Goal: Complete application form: Complete application form

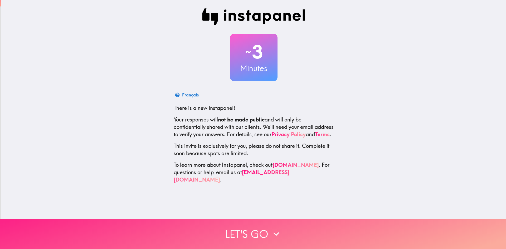
click at [271, 228] on icon "button" at bounding box center [276, 234] width 12 height 12
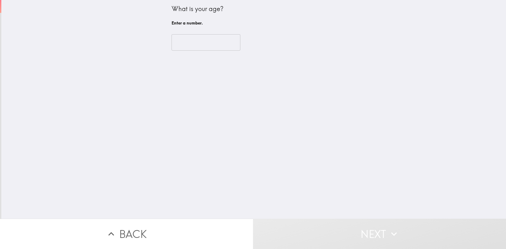
click at [216, 42] on input "number" at bounding box center [205, 42] width 69 height 16
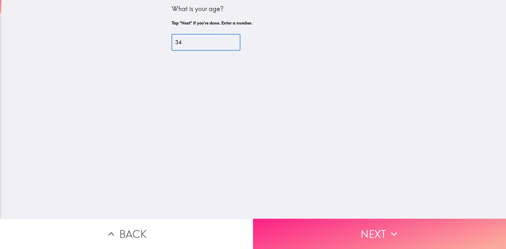
type input "34"
click at [373, 222] on button "Next" at bounding box center [379, 234] width 253 height 30
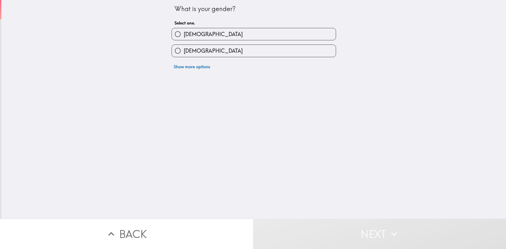
click at [198, 32] on label "[DEMOGRAPHIC_DATA]" at bounding box center [254, 34] width 164 height 12
click at [184, 32] on input "[DEMOGRAPHIC_DATA]" at bounding box center [178, 34] width 12 height 12
radio input "true"
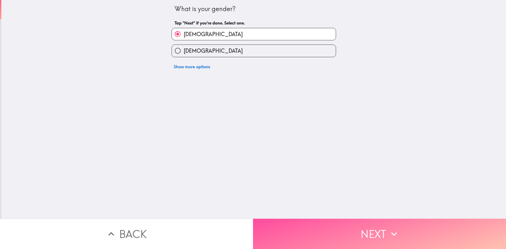
click at [382, 228] on button "Next" at bounding box center [379, 234] width 253 height 30
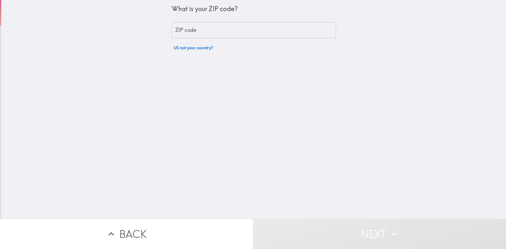
click at [210, 29] on input "ZIP code" at bounding box center [253, 30] width 164 height 16
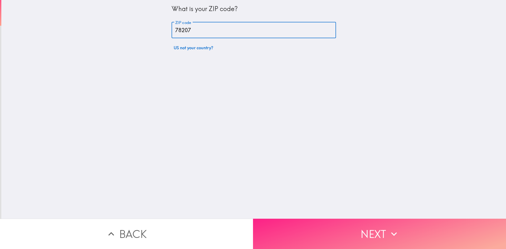
type input "78207"
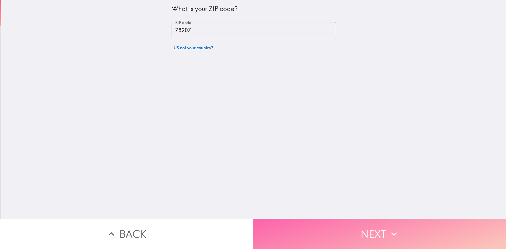
click at [381, 222] on button "Next" at bounding box center [379, 234] width 253 height 30
